Goal: Task Accomplishment & Management: Manage account settings

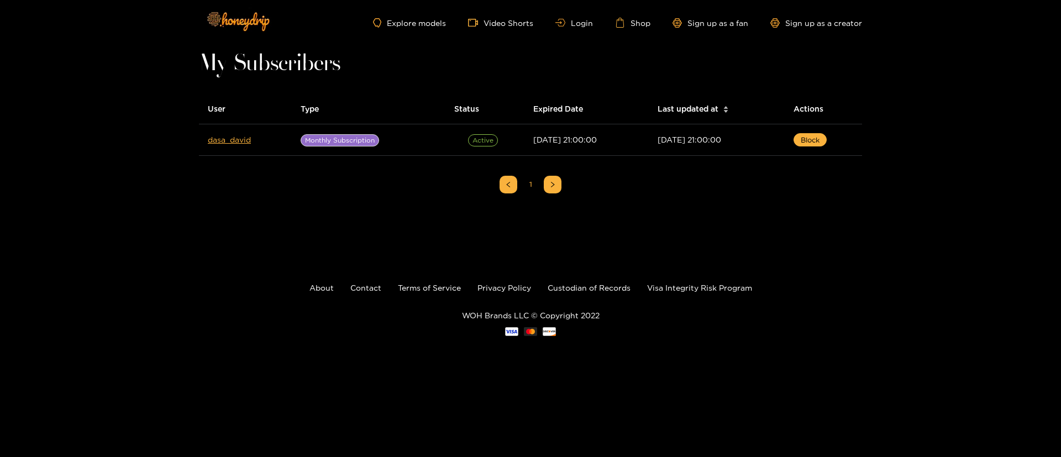
click at [576, 29] on div "Explore models Video Shorts Login Shop Sign up as a fan Sign up as a creator" at bounding box center [530, 22] width 663 height 45
click at [578, 24] on link "Login" at bounding box center [575, 23] width 38 height 8
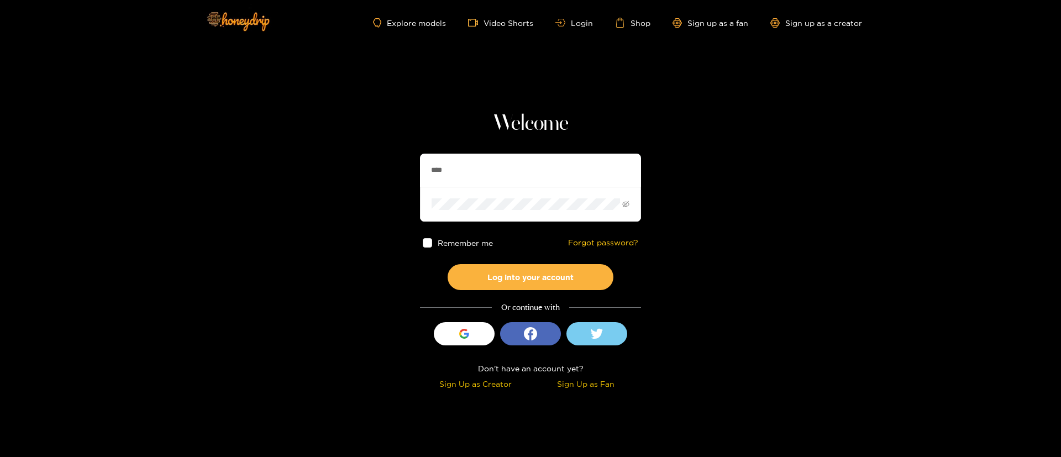
click at [509, 172] on input "****" at bounding box center [530, 170] width 221 height 33
paste input "*****"
type input "*********"
drag, startPoint x: 552, startPoint y: 276, endPoint x: 553, endPoint y: 270, distance: 6.3
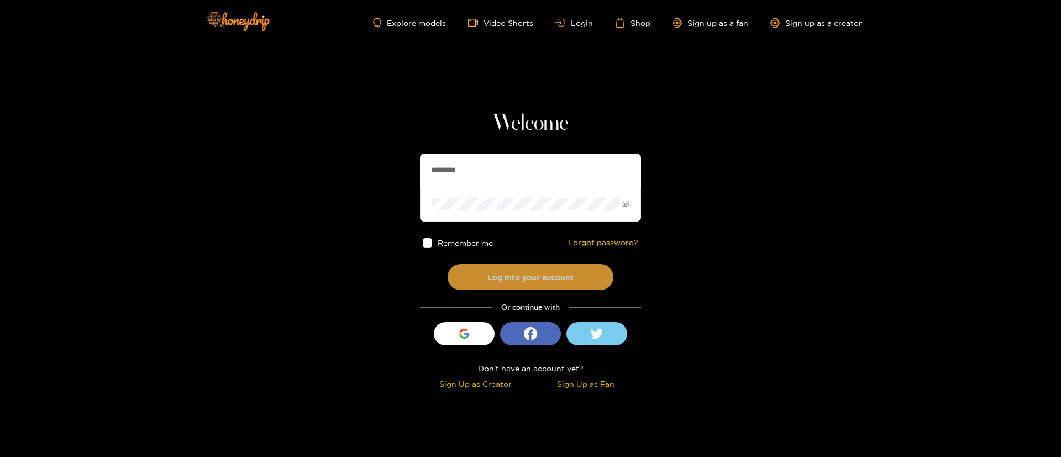
click at [552, 275] on button "Log into your account" at bounding box center [531, 277] width 166 height 26
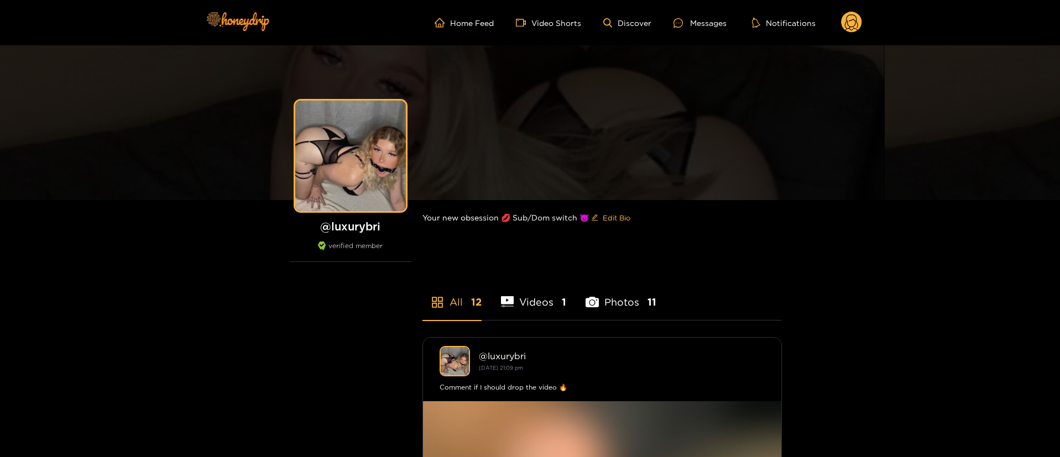
click at [850, 25] on circle at bounding box center [851, 22] width 21 height 21
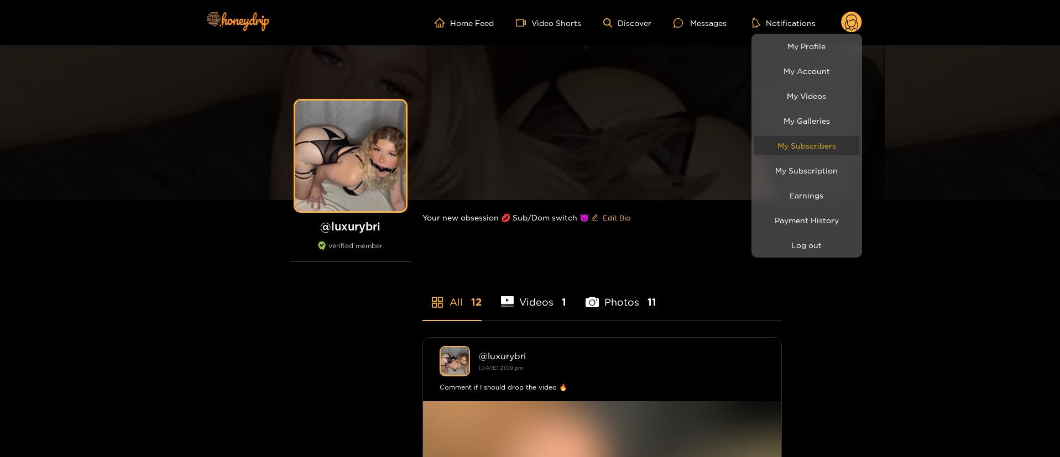
click at [815, 150] on link "My Subscribers" at bounding box center [806, 145] width 105 height 19
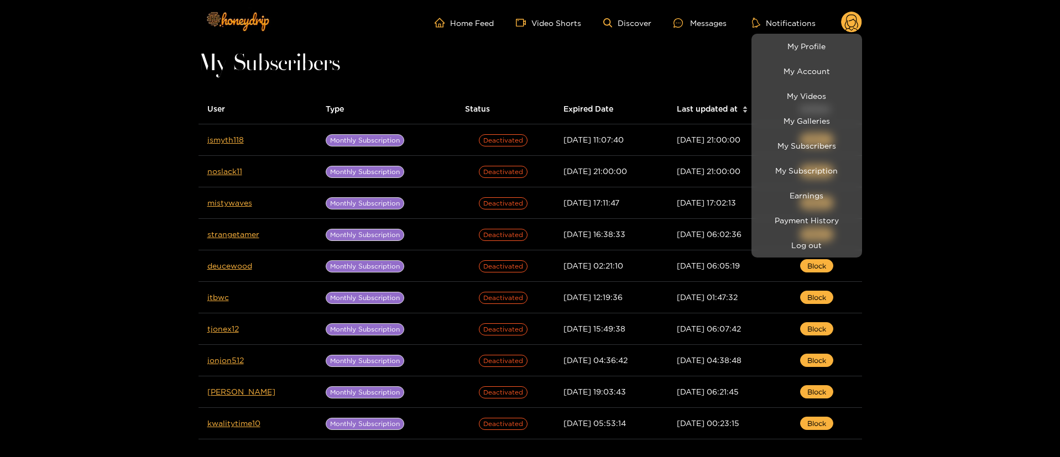
drag, startPoint x: 683, startPoint y: 48, endPoint x: 684, endPoint y: 77, distance: 29.9
click at [683, 47] on div at bounding box center [530, 228] width 1060 height 457
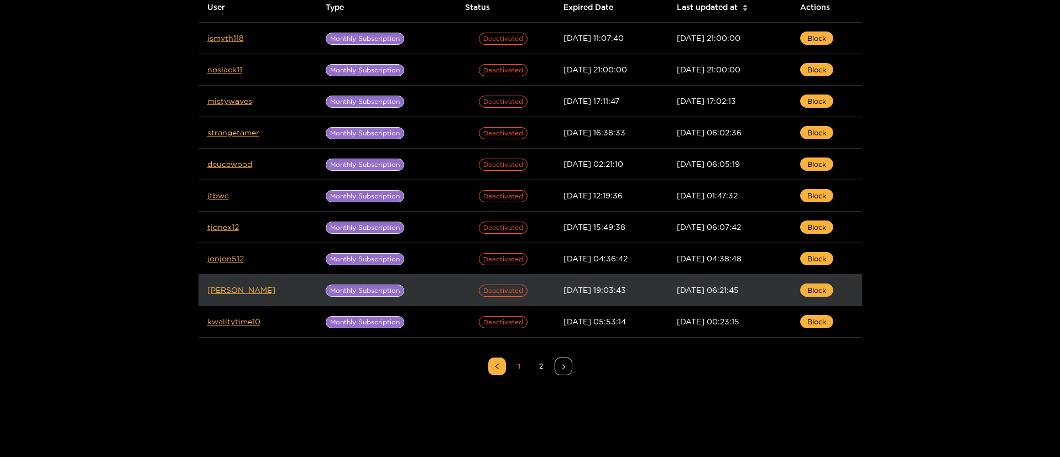
scroll to position [196, 0]
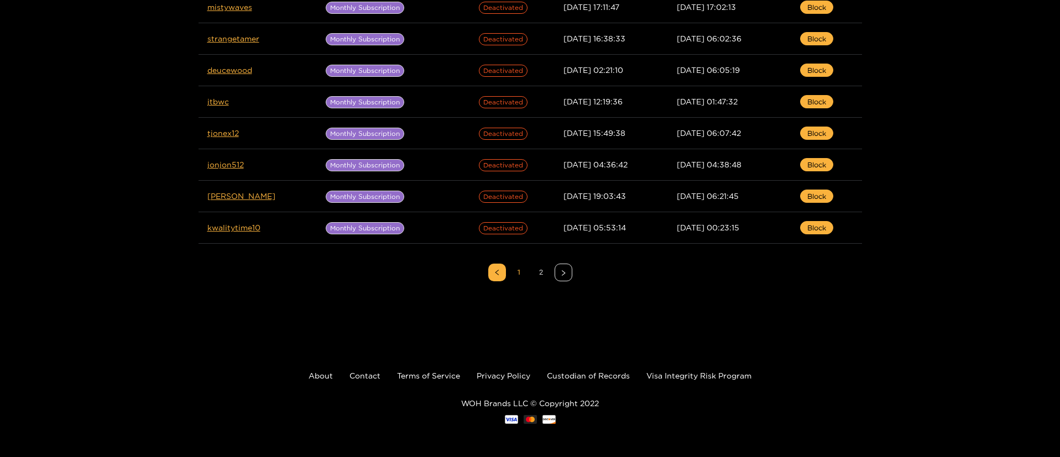
click at [535, 270] on link "2" at bounding box center [541, 272] width 17 height 17
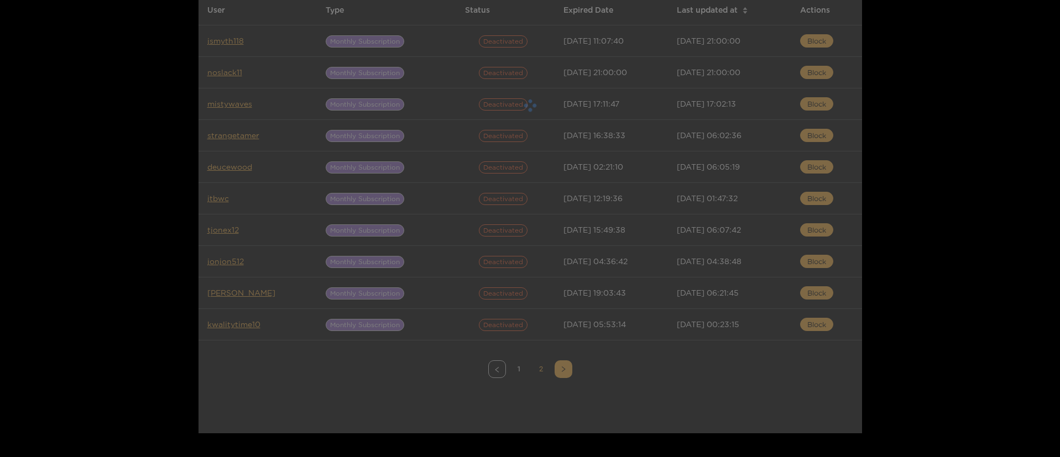
scroll to position [30, 0]
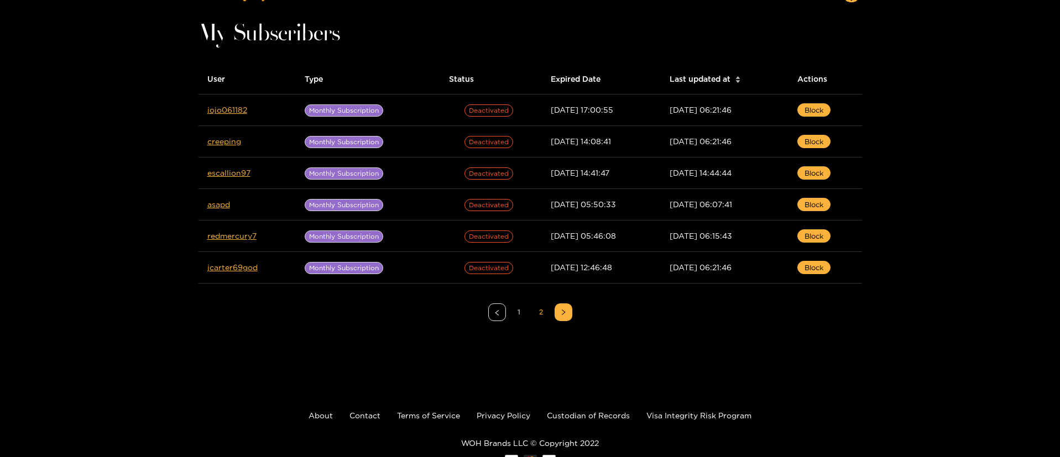
click at [522, 314] on link "1" at bounding box center [519, 312] width 17 height 17
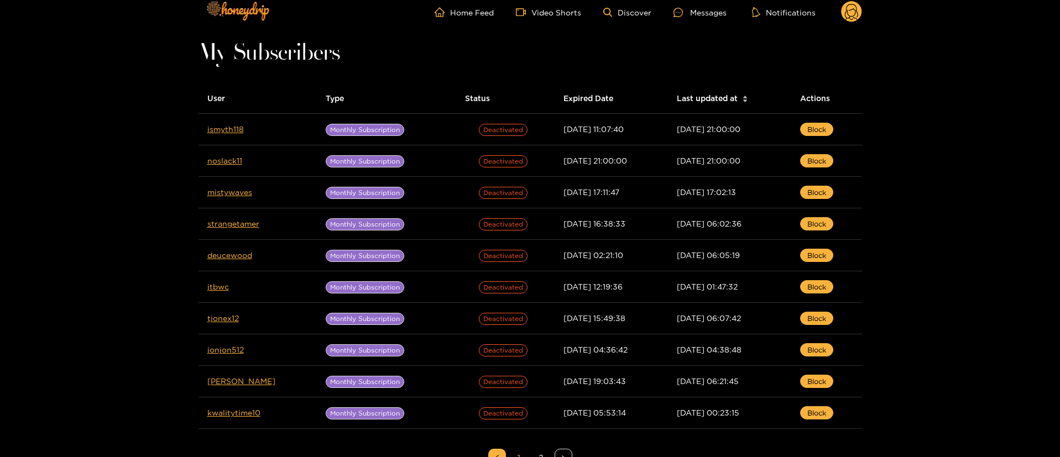
scroll to position [0, 0]
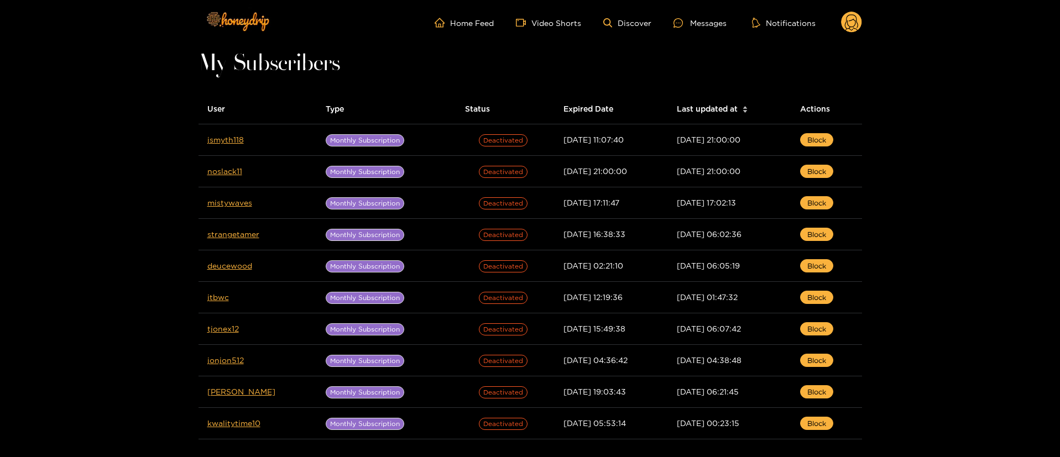
click at [855, 27] on circle at bounding box center [851, 22] width 21 height 21
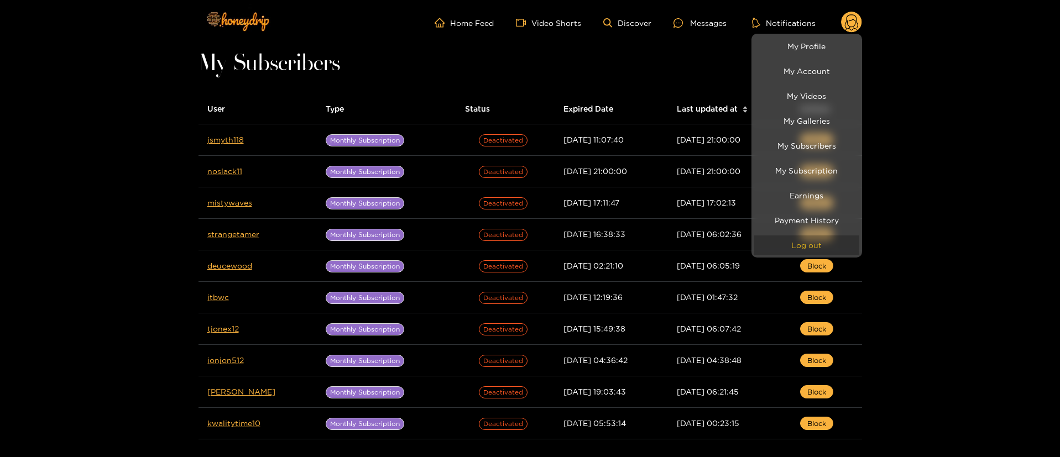
click at [820, 237] on button "Log out" at bounding box center [806, 244] width 105 height 19
